Goal: Submit feedback/report problem

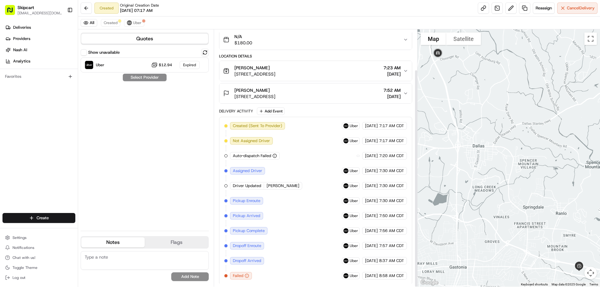
scroll to position [47, 0]
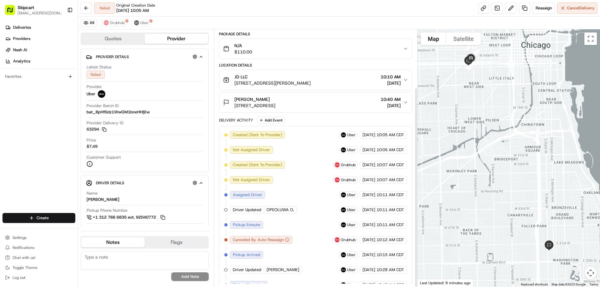
scroll to position [74, 0]
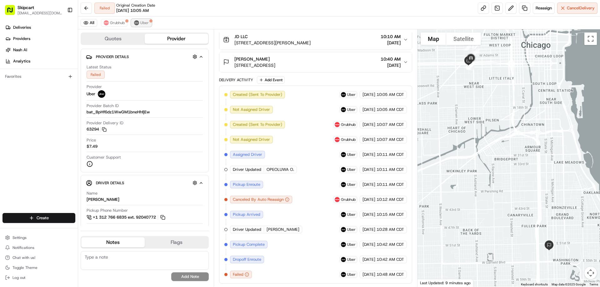
click at [140, 20] on button "Uber" at bounding box center [141, 22] width 20 height 7
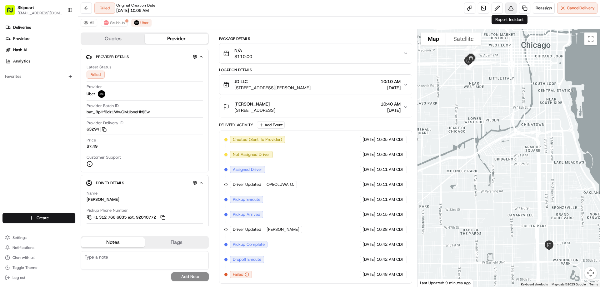
click at [511, 7] on button at bounding box center [510, 7] width 11 height 11
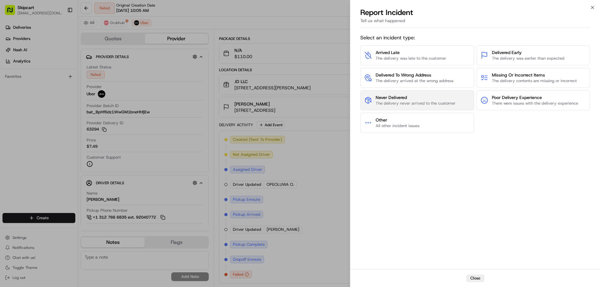
click at [429, 103] on span "The delivery never arrived to the customer" at bounding box center [415, 104] width 80 height 6
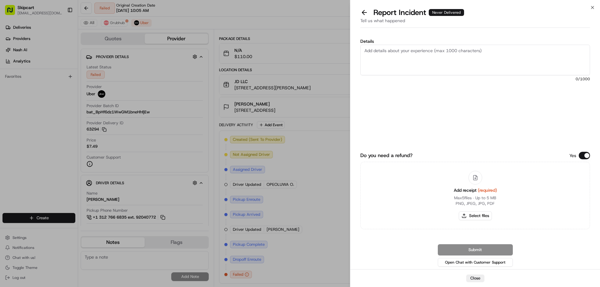
click at [372, 52] on textarea "Details" at bounding box center [475, 60] width 230 height 31
paste textarea "Driver picked up order and failed to deliver or return items."
type textarea "Driver picked up order and failed to deliver or return items."
click at [478, 218] on button "Select files" at bounding box center [475, 215] width 33 height 9
type input "C:\fakepath\[DATE] 105524.png"
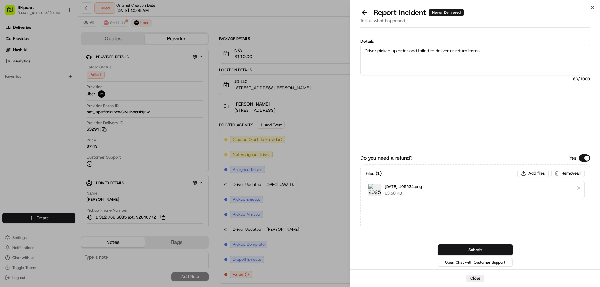
click at [480, 250] on button "Submit" at bounding box center [475, 249] width 75 height 11
